Goal: Obtain resource: Download file/media

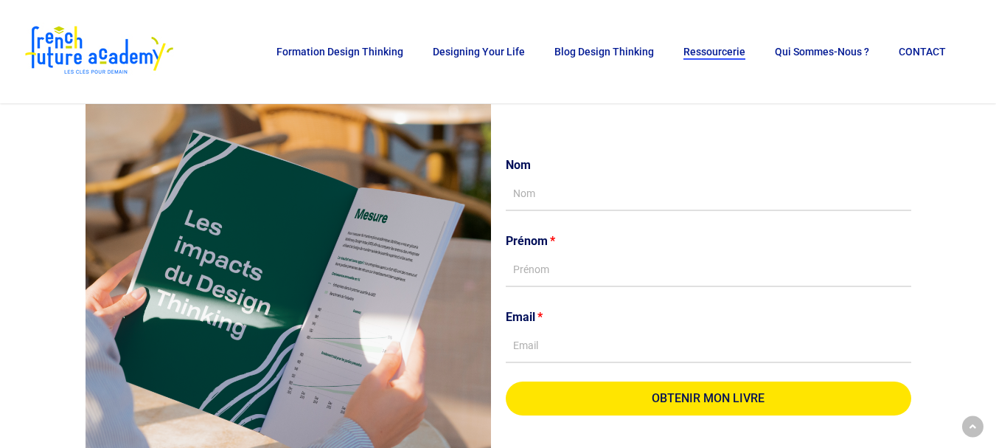
scroll to position [1480, 0]
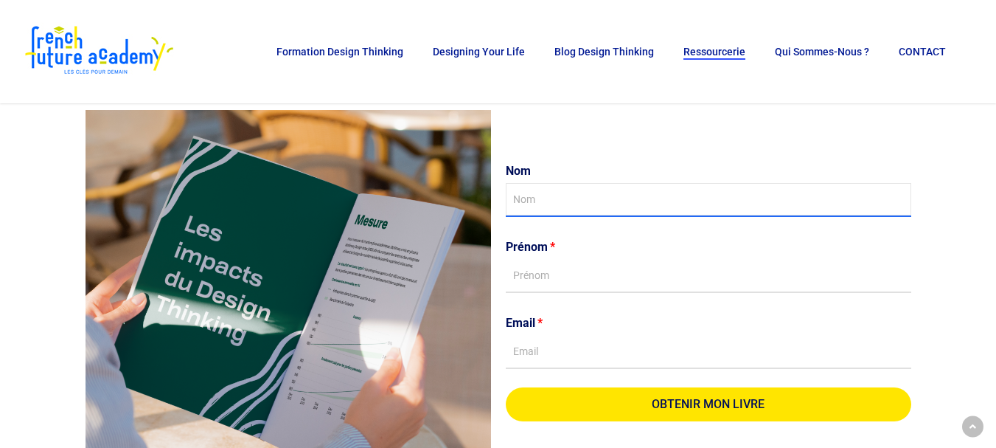
click at [544, 192] on input "Nom" at bounding box center [709, 200] width 406 height 34
drag, startPoint x: 544, startPoint y: 192, endPoint x: 504, endPoint y: 195, distance: 39.9
click at [504, 195] on div "Nom sofia" at bounding box center [708, 188] width 413 height 58
type input "latrèche"
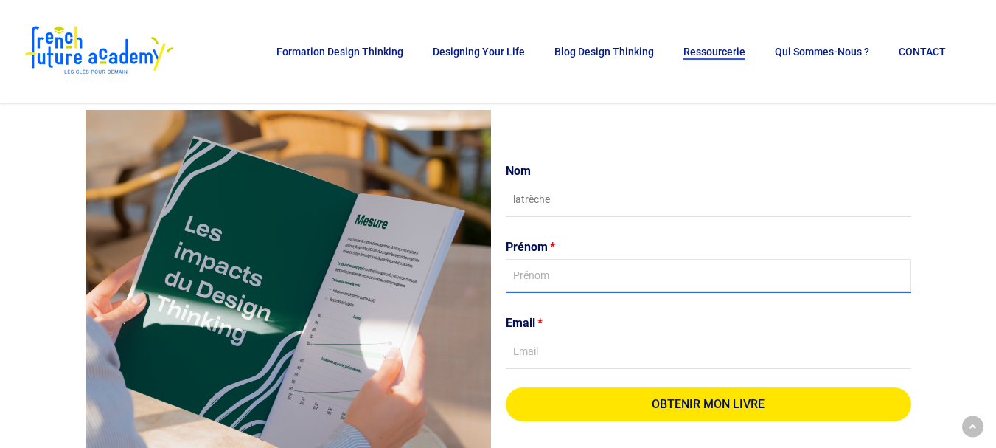
click at [525, 284] on input "Prénom" at bounding box center [709, 276] width 406 height 34
paste input "sofia"
type input "sofia"
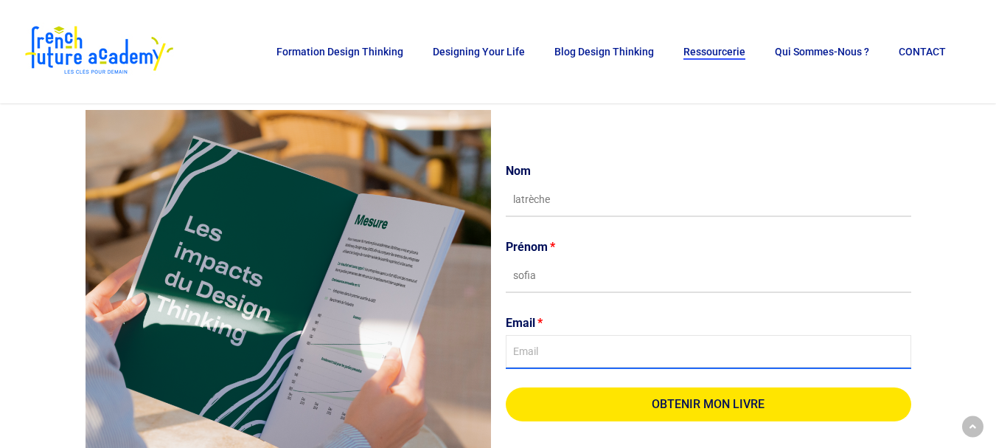
click at [514, 352] on input "Email" at bounding box center [709, 352] width 406 height 34
type input "[EMAIL_ADDRESS][DOMAIN_NAME]"
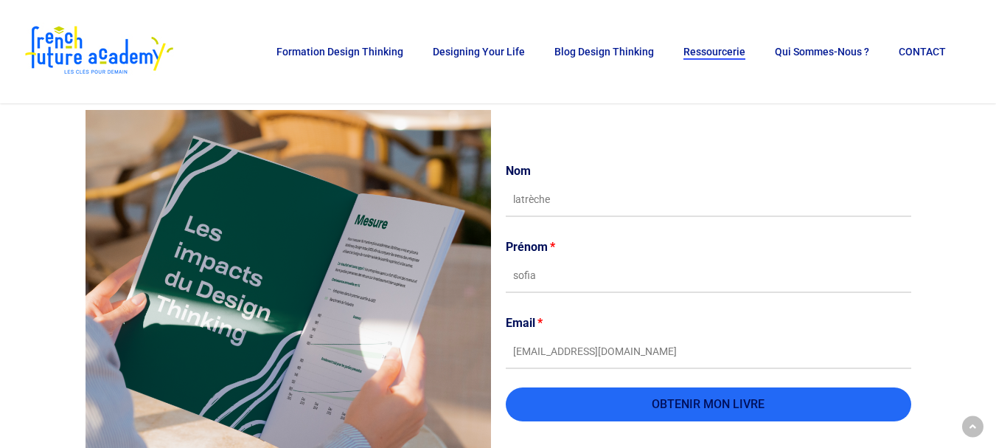
click at [716, 407] on span "OBTENIR MON LIVRE" at bounding box center [708, 404] width 113 height 12
